Goal: Communication & Community: Answer question/provide support

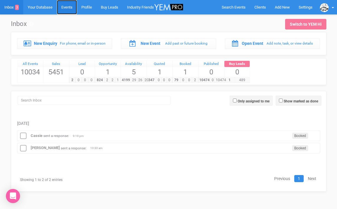
click at [71, 6] on link "Events" at bounding box center [67, 7] width 20 height 14
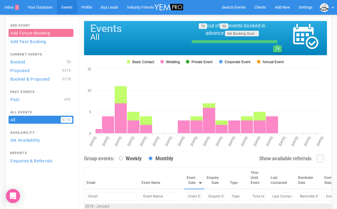
click at [187, 196] on input "text" at bounding box center [194, 196] width 15 height 9
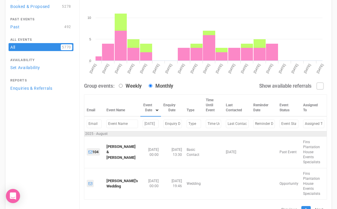
scroll to position [83, 0]
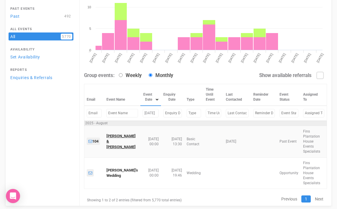
type input "[DATE]"
click at [115, 141] on link "[PERSON_NAME] & [PERSON_NAME]" at bounding box center [121, 141] width 29 height 15
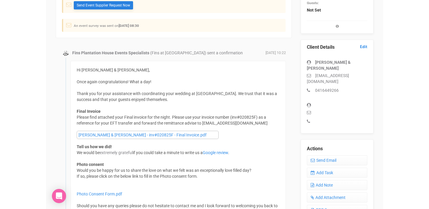
scroll to position [140, 0]
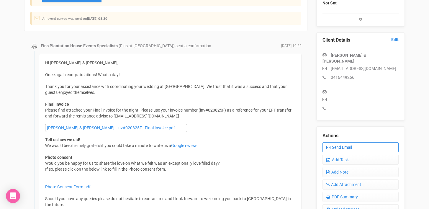
click at [337, 142] on link "Send Email" at bounding box center [361, 147] width 76 height 10
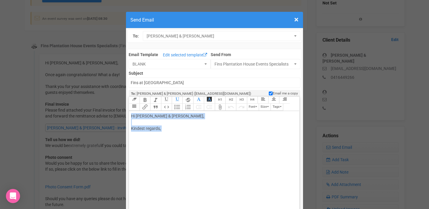
drag, startPoint x: 130, startPoint y: 116, endPoint x: 218, endPoint y: 133, distance: 88.7
click at [218, 133] on trix-editor "Hi [PERSON_NAME] & [PERSON_NAME], Kindest regards," at bounding box center [214, 173] width 170 height 125
paste trix-editor "<div>Hi [PERSON_NAME] and [PERSON_NAME],<br><br>I hope you're both doing well.<…"
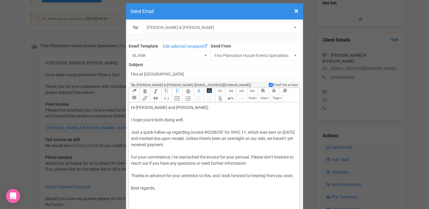
scroll to position [11, 0]
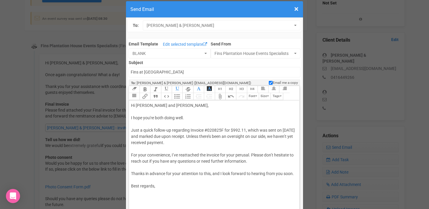
click at [151, 118] on div "Hi [PERSON_NAME] and [PERSON_NAME], I hope you're both doing well. Just a quick…" at bounding box center [213, 148] width 164 height 93
click at [190, 129] on div "Hi [PERSON_NAME] and [PERSON_NAME], I hope you are both doing well. Just a quic…" at bounding box center [213, 148] width 164 height 93
drag, startPoint x: 191, startPoint y: 130, endPoint x: 199, endPoint y: 130, distance: 7.4
click at [199, 130] on div "Hi [PERSON_NAME] and [PERSON_NAME], I hope you are both doing well. Just a quic…" at bounding box center [213, 148] width 164 height 93
click at [208, 131] on div "Hi [PERSON_NAME] and [PERSON_NAME], I hope you are both doing well. Just a quic…" at bounding box center [213, 148] width 164 height 93
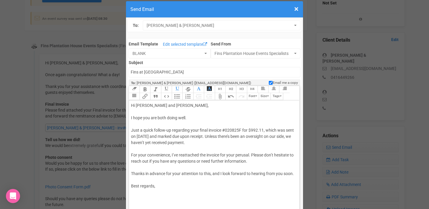
click at [137, 137] on div "Hi [PERSON_NAME] and [PERSON_NAME], I hope you are both doing well. Just a quic…" at bounding box center [213, 148] width 164 height 93
click at [194, 136] on div "Hi [PERSON_NAME] and [PERSON_NAME], I hope you are both doing well. Just a quic…" at bounding box center [213, 148] width 164 height 93
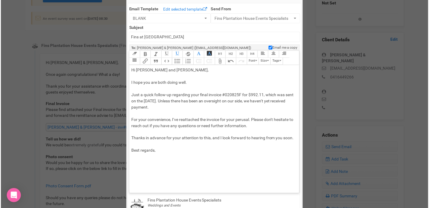
scroll to position [50, 0]
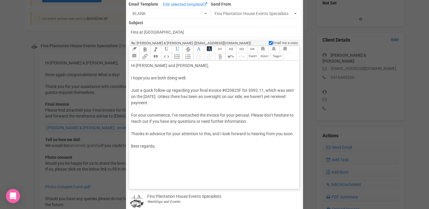
click at [174, 115] on div "Hi [PERSON_NAME] and [PERSON_NAME], I hope you are both doing well. Just a quic…" at bounding box center [213, 109] width 164 height 93
drag, startPoint x: 225, startPoint y: 115, endPoint x: 254, endPoint y: 115, distance: 29.2
click at [254, 115] on div "Hi [PERSON_NAME] and [PERSON_NAME], I hope you are both doing well. Just a quic…" at bounding box center [213, 109] width 164 height 93
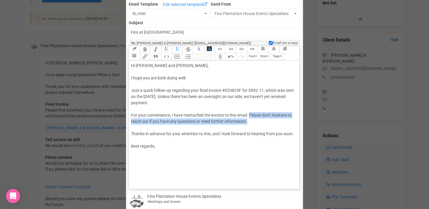
drag, startPoint x: 251, startPoint y: 115, endPoint x: 251, endPoint y: 120, distance: 5.6
click at [251, 120] on div "Hi [PERSON_NAME] and [PERSON_NAME], I hope you are both doing well. Just a quic…" at bounding box center [213, 109] width 164 height 93
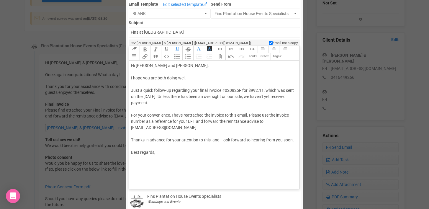
click at [213, 140] on div "Hi [PERSON_NAME] and [PERSON_NAME], I hope you are both doing well. Just a quic…" at bounding box center [213, 112] width 164 height 99
drag, startPoint x: 142, startPoint y: 152, endPoint x: 129, endPoint y: 152, distance: 13.3
click at [129, 152] on div "Link Unlink Bold Italic Strikethrough H1 H2 H3 H4 Link Quote Code Bullets Numbe…" at bounding box center [214, 117] width 171 height 143
click at [151, 151] on div "Hi [PERSON_NAME] and [PERSON_NAME], I hope you are both doing well. Just a quic…" at bounding box center [213, 112] width 164 height 99
click at [141, 181] on trix-editor "Hi [PERSON_NAME] and [PERSON_NAME], I hope you are both doing well. Just a quic…" at bounding box center [214, 123] width 170 height 125
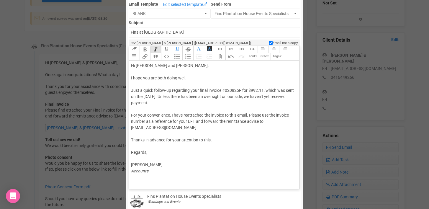
click at [134, 110] on div "Hi [PERSON_NAME] and [PERSON_NAME], I hope you are both doing well. Just a quic…" at bounding box center [213, 119] width 164 height 112
click at [220, 58] on button "Attach Files" at bounding box center [220, 56] width 11 height 7
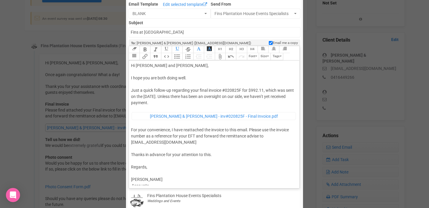
scroll to position [6, 0]
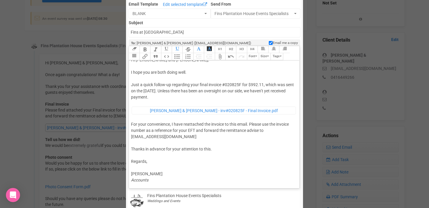
click at [265, 85] on div "Hi [PERSON_NAME] and [PERSON_NAME], I hope you are both doing well. Just a quic…" at bounding box center [213, 120] width 164 height 126
type trix-editor "<lor>Ip Dolorsi ame Conse,<ad><el>S doei tem inc utla etdol magn.<al><en>Admi v…"
click at [146, 32] on input "Fins at [GEOGRAPHIC_DATA]" at bounding box center [214, 32] width 171 height 10
click at [166, 32] on input "Fins at [GEOGRAPHIC_DATA]" at bounding box center [214, 32] width 171 height 10
click at [131, 33] on input "Fins at [GEOGRAPHIC_DATA]" at bounding box center [214, 32] width 171 height 10
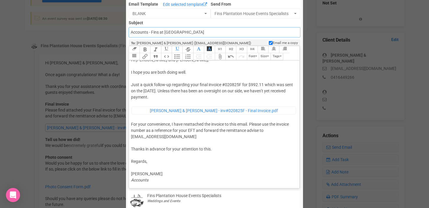
click at [204, 30] on input "Accounts - Fins at [GEOGRAPHIC_DATA]" at bounding box center [214, 32] width 171 height 10
paste input "Friendly Reminder: Outstanding Invoice #020825F"
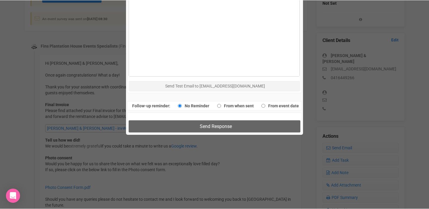
scroll to position [341, 0]
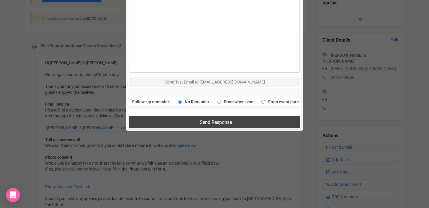
type input "Accounts - Fins at [GEOGRAPHIC_DATA] - Friendly Reminder: Outstanding Invoice #…"
click at [207, 121] on span "Send Response" at bounding box center [216, 123] width 32 height 6
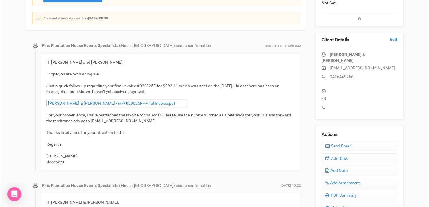
scroll to position [0, 0]
